Goal: Information Seeking & Learning: Learn about a topic

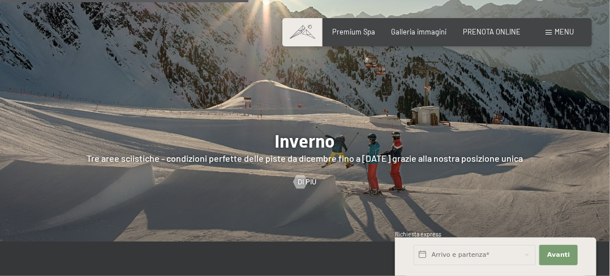
scroll to position [1923, 0]
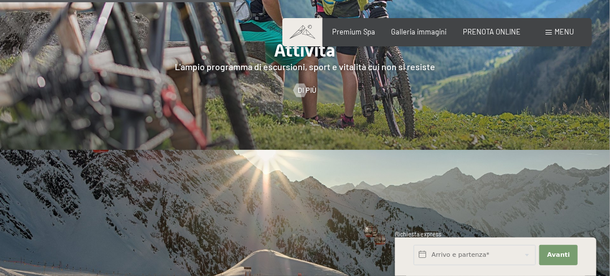
click at [553, 29] on div "Menu" at bounding box center [559, 32] width 28 height 10
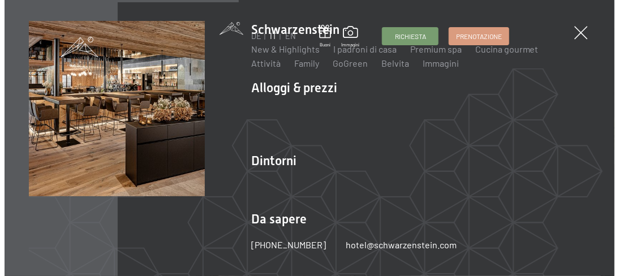
scroll to position [1934, 0]
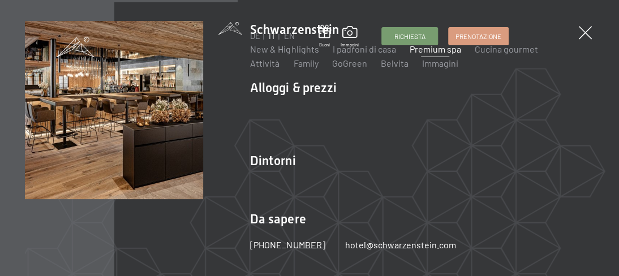
click at [438, 48] on link "Premium spa" at bounding box center [434, 49] width 51 height 11
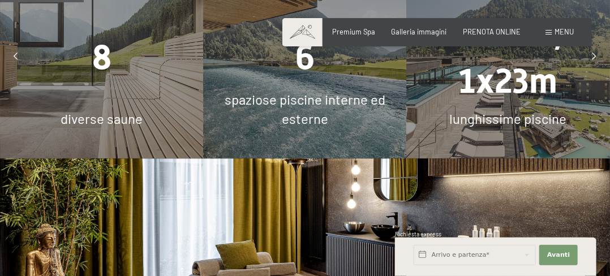
scroll to position [792, 0]
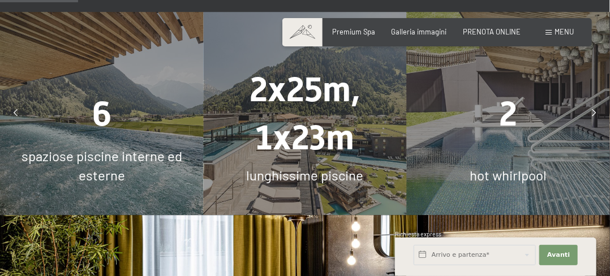
click at [592, 110] on icon at bounding box center [594, 113] width 4 height 7
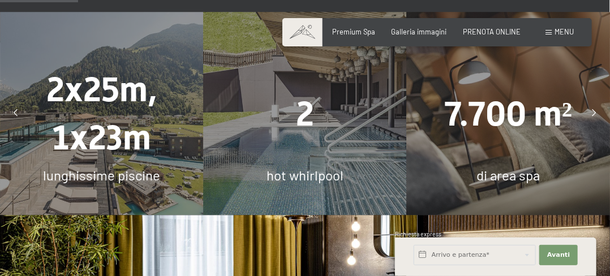
click at [592, 110] on icon at bounding box center [594, 113] width 4 height 7
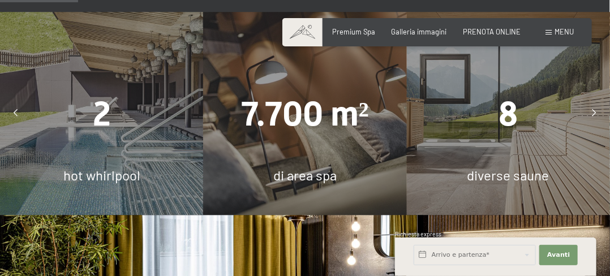
click at [592, 110] on icon at bounding box center [594, 113] width 4 height 7
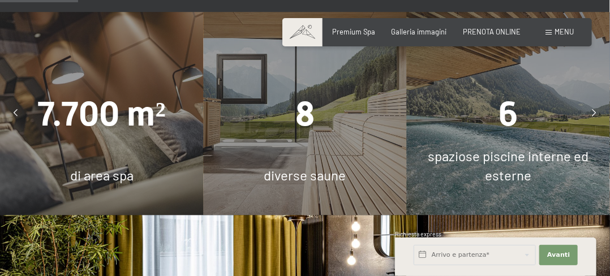
click at [592, 110] on icon at bounding box center [594, 113] width 4 height 7
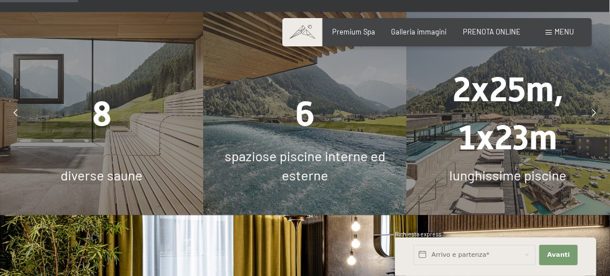
click at [592, 110] on icon at bounding box center [594, 113] width 4 height 7
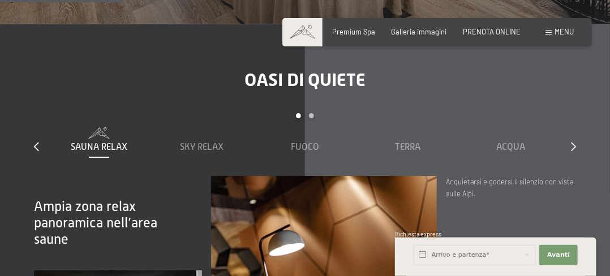
scroll to position [1301, 0]
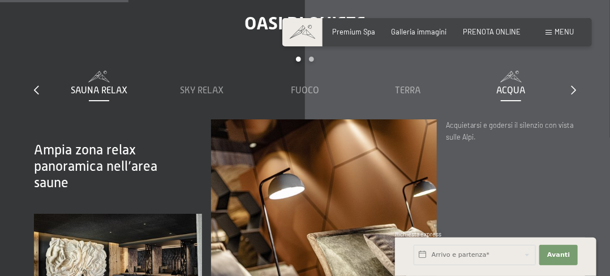
click at [512, 88] on span "Acqua" at bounding box center [511, 90] width 29 height 10
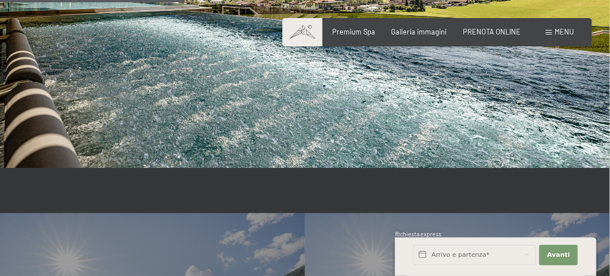
scroll to position [1754, 0]
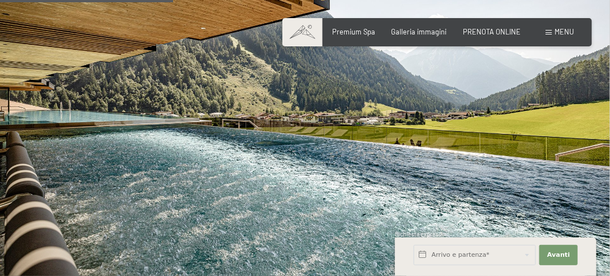
click at [543, 165] on img at bounding box center [305, 109] width 610 height 343
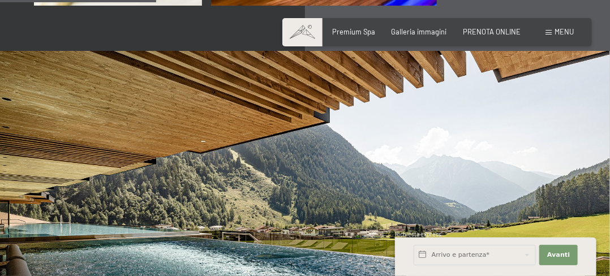
scroll to position [1584, 0]
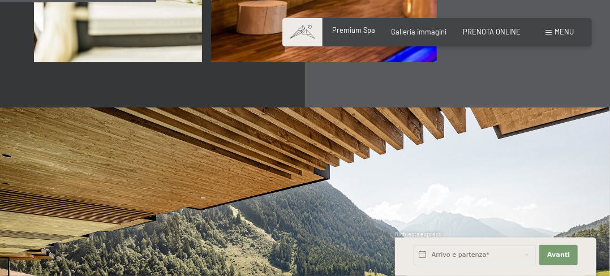
click at [358, 29] on span "Premium Spa" at bounding box center [354, 29] width 43 height 9
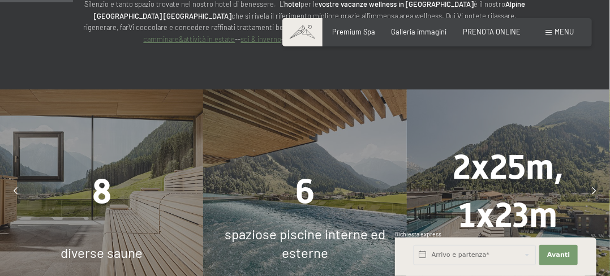
scroll to position [849, 0]
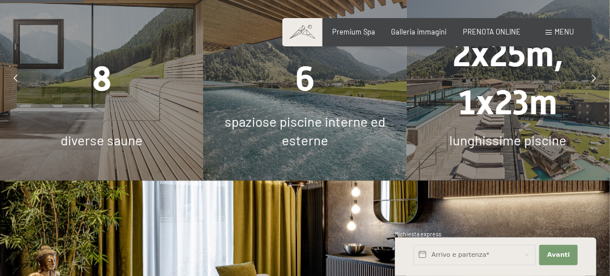
click at [594, 75] on icon at bounding box center [594, 78] width 4 height 7
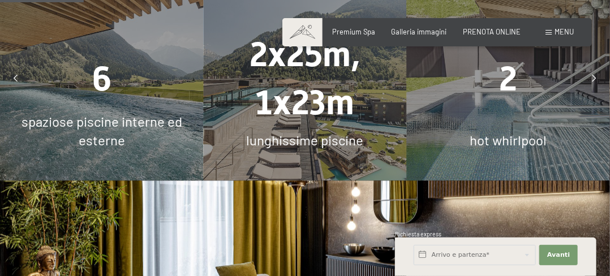
click at [518, 80] on div "2" at bounding box center [508, 78] width 203 height 48
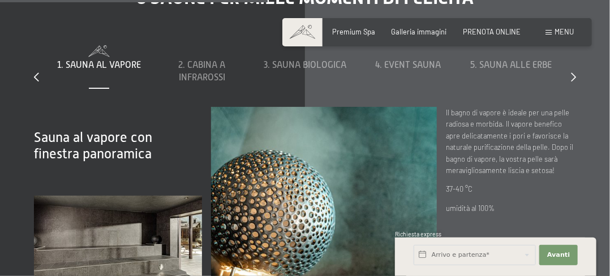
scroll to position [2659, 0]
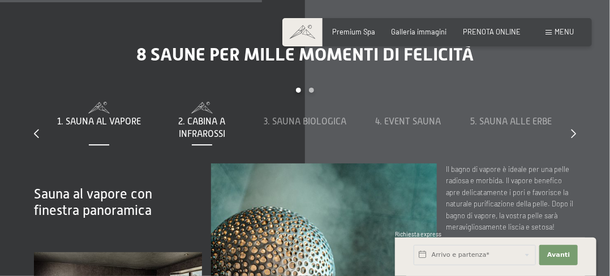
click at [219, 117] on span "2. Cabina a infrarossi" at bounding box center [202, 128] width 47 height 23
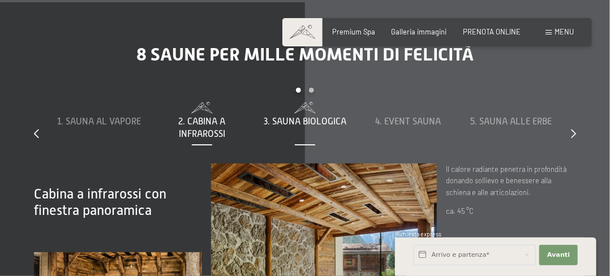
click at [305, 117] on span "3. Sauna biologica" at bounding box center [305, 122] width 83 height 10
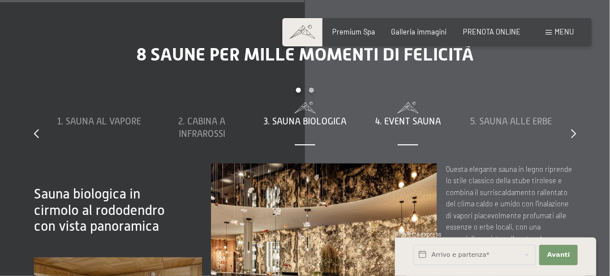
click at [415, 115] on div "4. Event Sauna" at bounding box center [408, 121] width 94 height 12
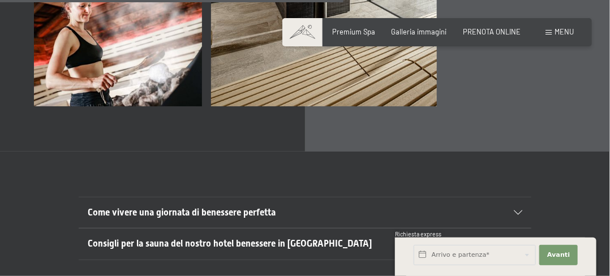
scroll to position [2998, 0]
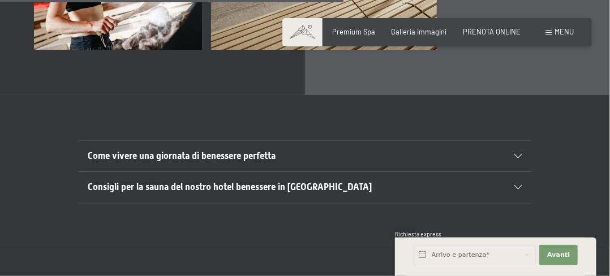
click at [516, 141] on div "Come vivere una giornata di benessere perfetta" at bounding box center [305, 156] width 434 height 31
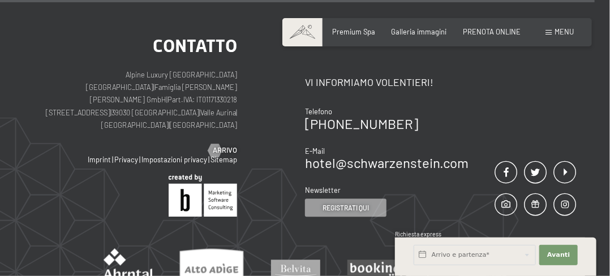
scroll to position [5681, 0]
